Goal: Task Accomplishment & Management: Complete application form

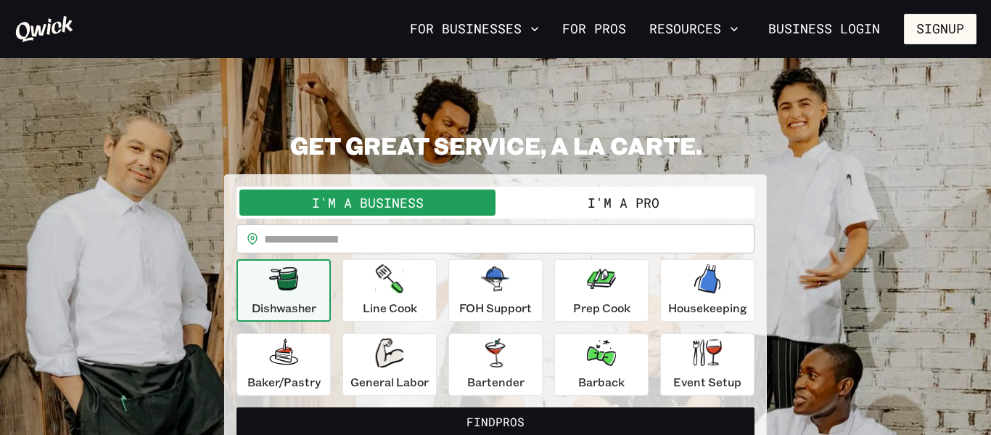
click at [635, 213] on button "I'm a Pro" at bounding box center [623, 202] width 256 height 26
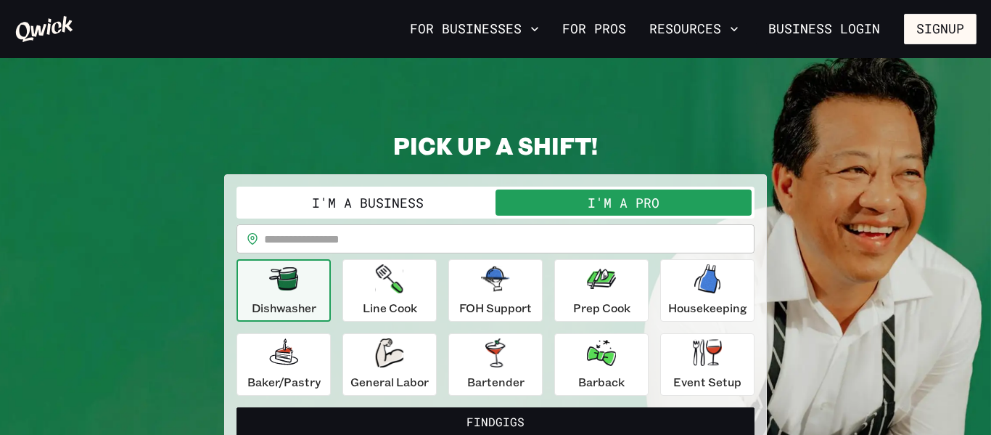
click at [612, 232] on input "text" at bounding box center [509, 238] width 490 height 29
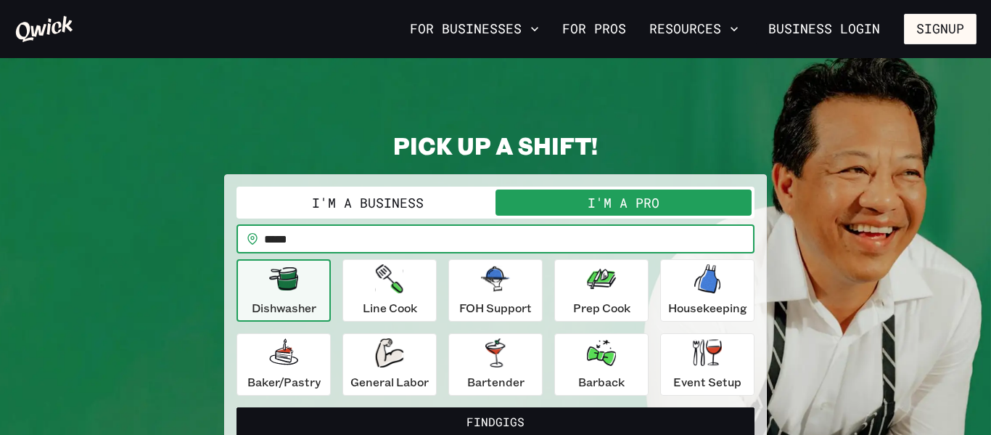
type input "*****"
click at [236, 407] on button "Find Gigs" at bounding box center [495, 421] width 518 height 29
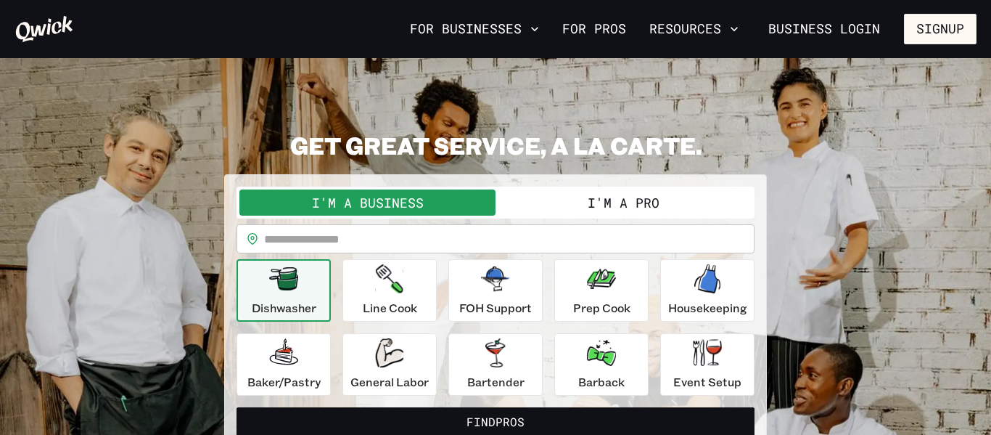
click at [643, 204] on button "I'm a Pro" at bounding box center [623, 202] width 256 height 26
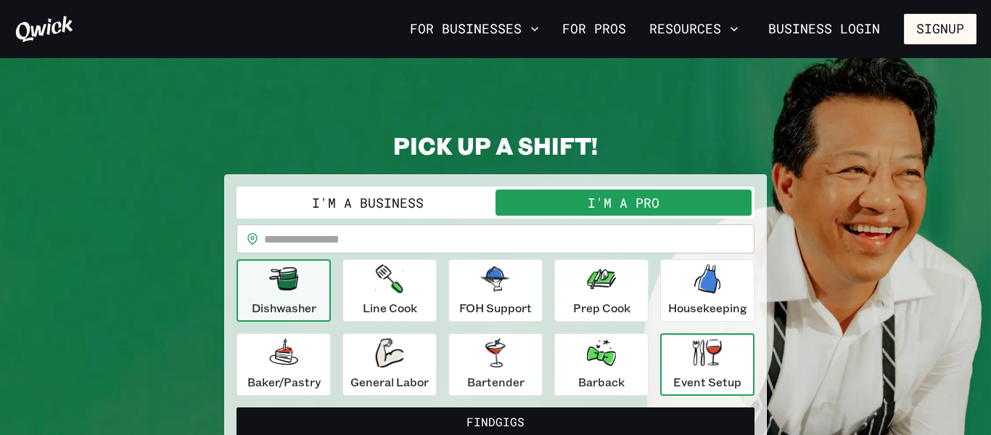
click at [729, 366] on div "Event Setup" at bounding box center [707, 364] width 68 height 52
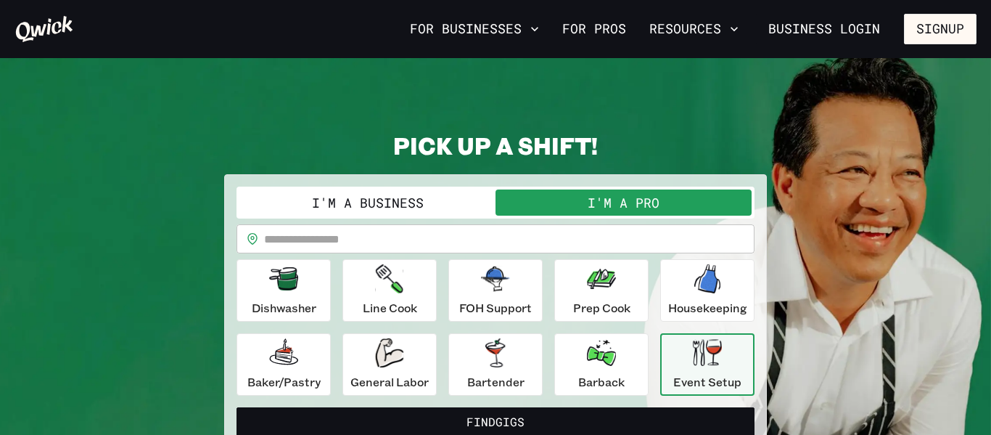
click at [466, 247] on input "text" at bounding box center [509, 238] width 490 height 29
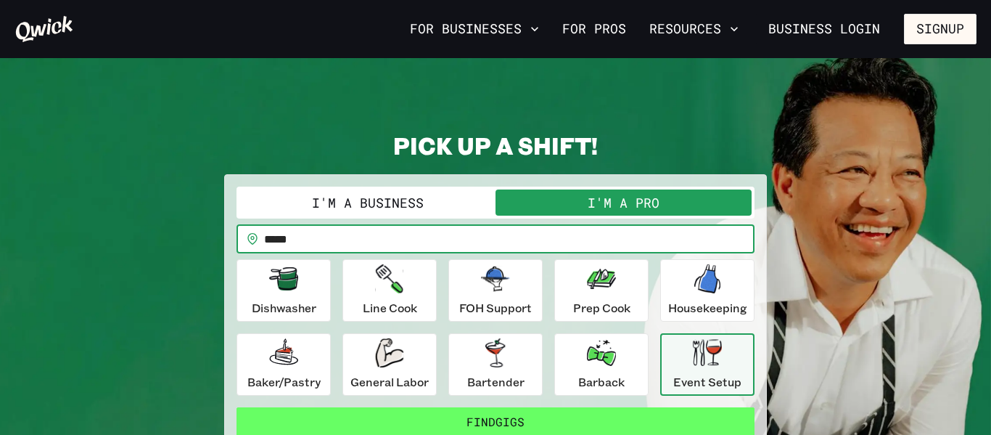
type input "*****"
click at [516, 416] on button "Find Gigs" at bounding box center [495, 421] width 518 height 29
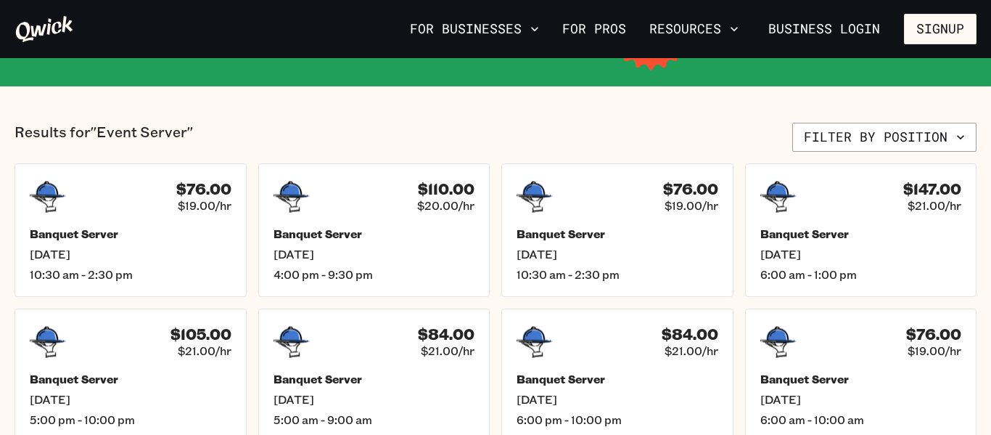
scroll to position [290, 0]
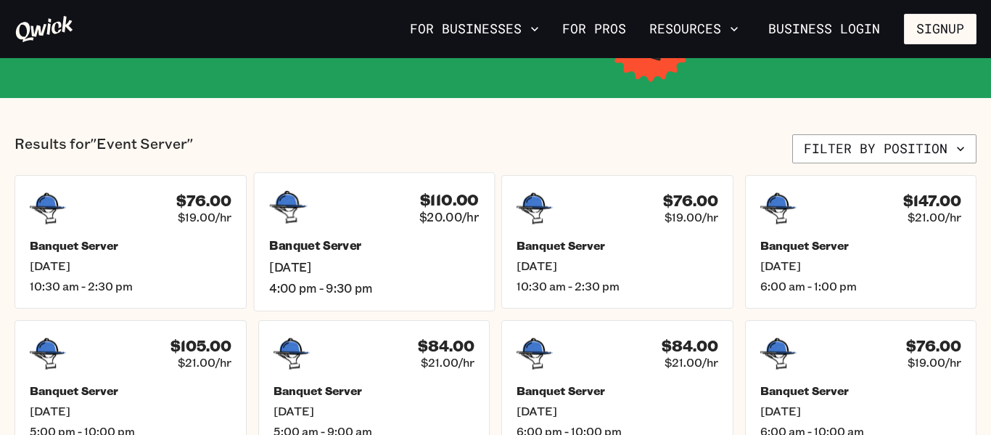
click at [453, 247] on h5 "Banquet Server" at bounding box center [374, 245] width 210 height 15
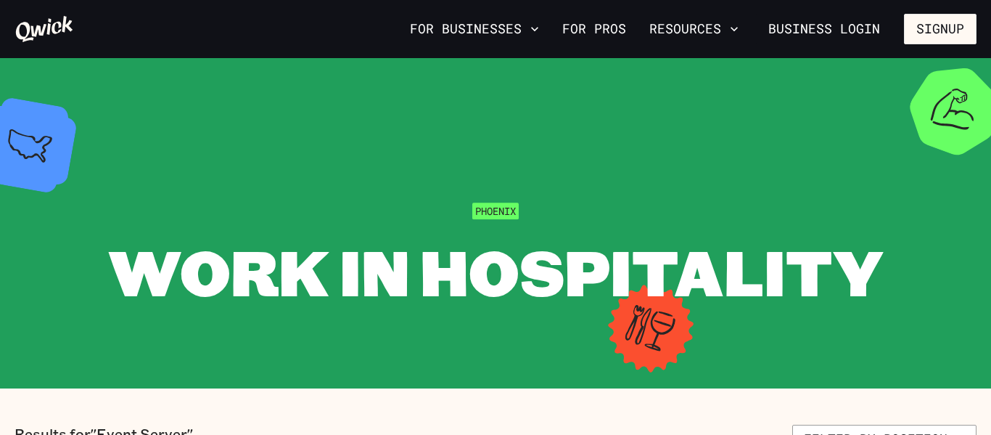
scroll to position [290, 0]
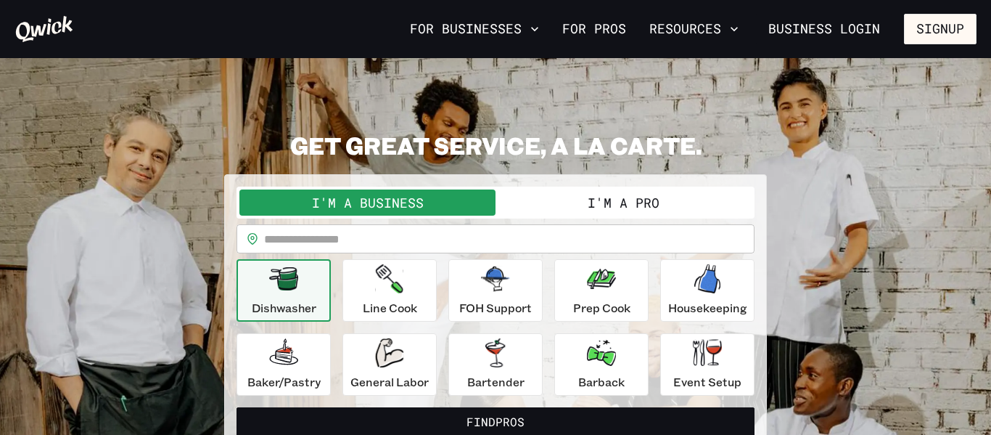
click at [523, 204] on button "I'm a Pro" at bounding box center [623, 202] width 256 height 26
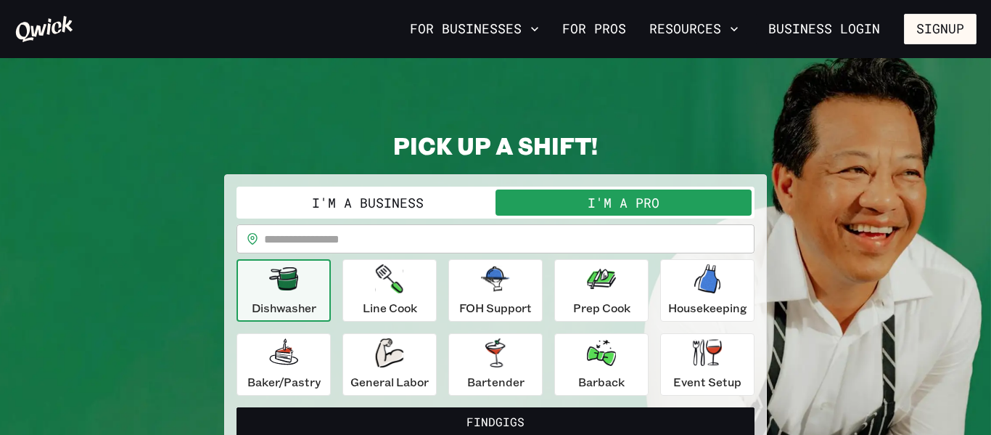
click at [514, 243] on input "text" at bounding box center [509, 238] width 490 height 29
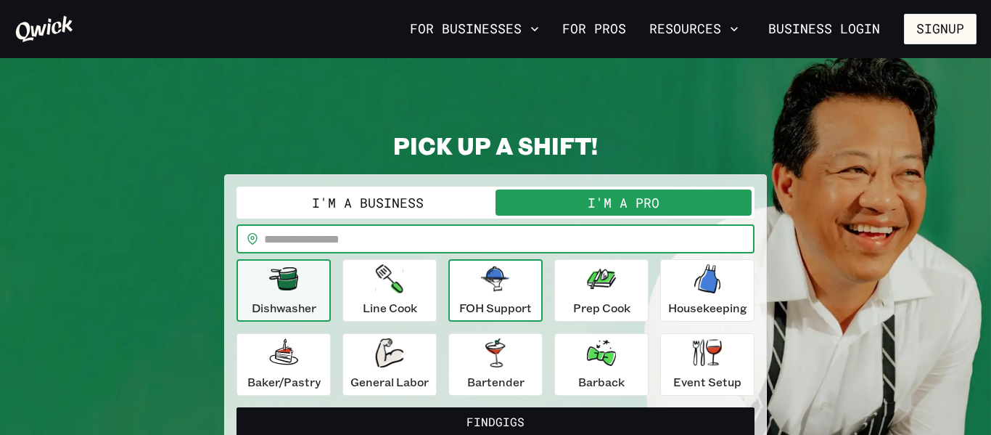
type input "*****"
click at [516, 297] on div "FOH Support" at bounding box center [495, 290] width 73 height 52
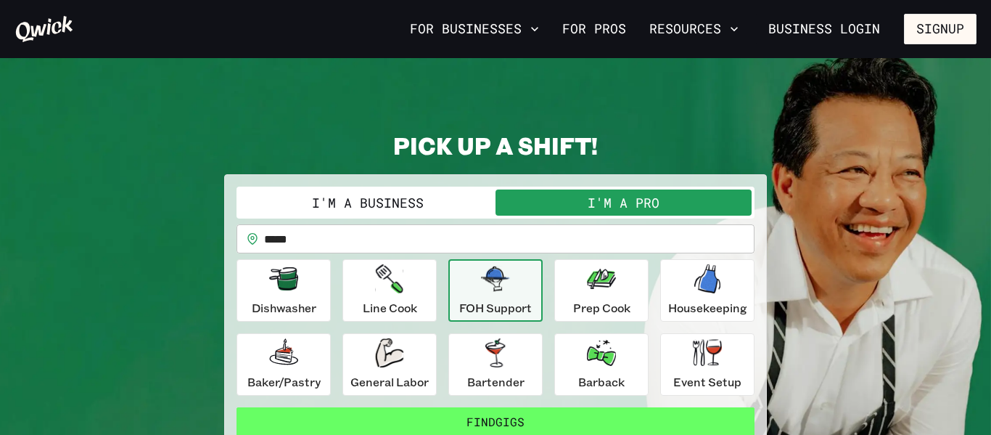
click at [522, 415] on button "Find Gigs" at bounding box center [495, 421] width 518 height 29
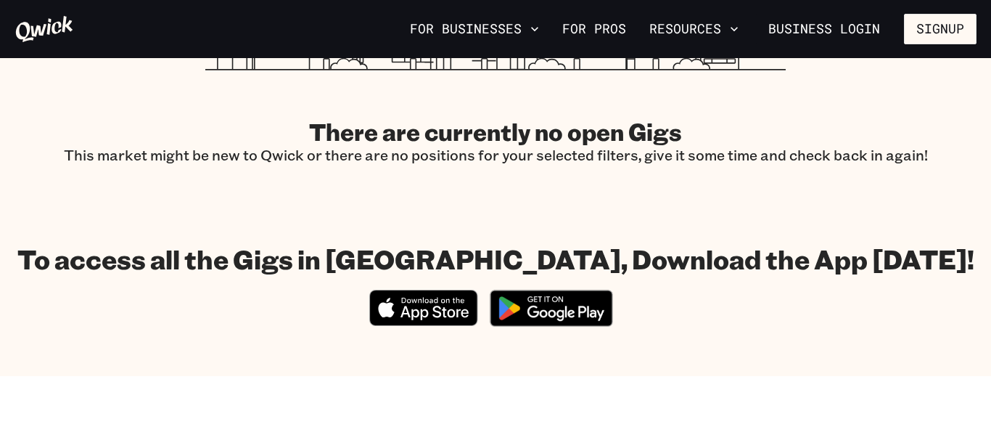
scroll to position [609, 0]
